Goal: Find specific page/section: Find specific page/section

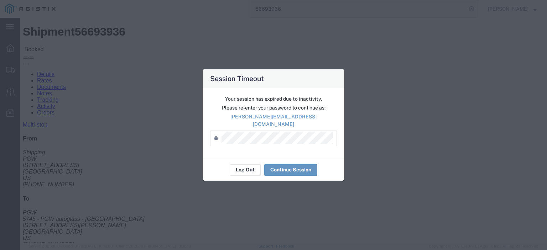
scroll to position [71, 0]
click at [247, 165] on button "Log Out" at bounding box center [245, 169] width 31 height 11
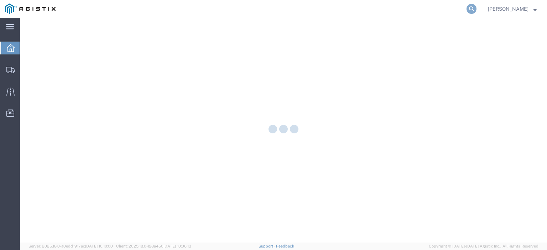
click at [476, 11] on icon at bounding box center [471, 9] width 10 height 10
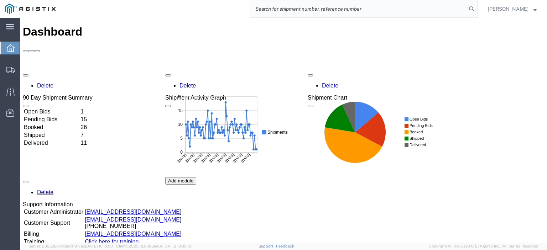
click at [405, 11] on input "search" at bounding box center [358, 8] width 216 height 17
paste input "56692896"
type input "56692896"
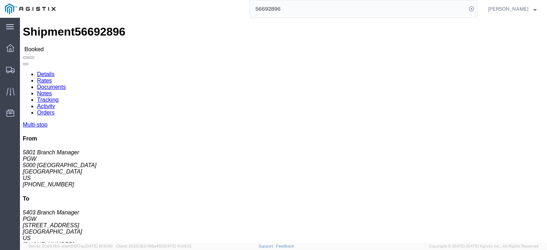
scroll to position [36, 0]
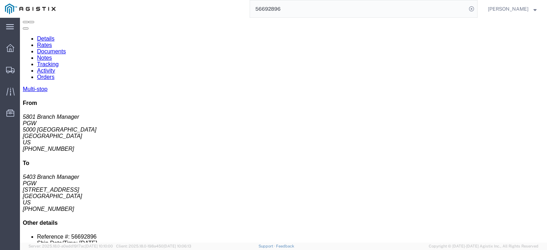
drag, startPoint x: 304, startPoint y: 203, endPoint x: 235, endPoint y: 207, distance: 69.6
click td "Phone Nu.: [PHONE_NUMBER] Email: [EMAIL_ADDRESS][DOMAIN_NAME]"
copy div "[EMAIL_ADDRESS][DOMAIN_NAME]"
click link "Documents"
